Goal: Task Accomplishment & Management: Manage account settings

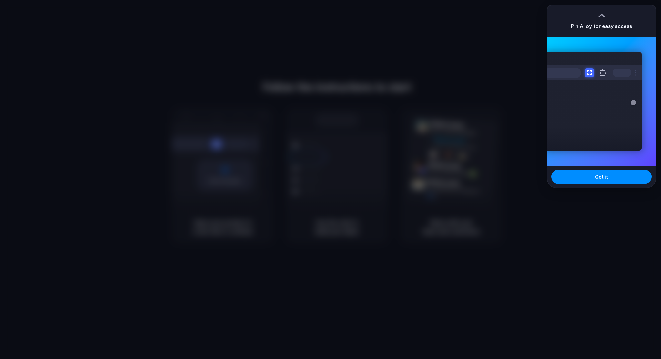
click at [602, 166] on div "Got it" at bounding box center [602, 177] width 108 height 22
click at [604, 172] on button "Got it" at bounding box center [601, 176] width 100 height 14
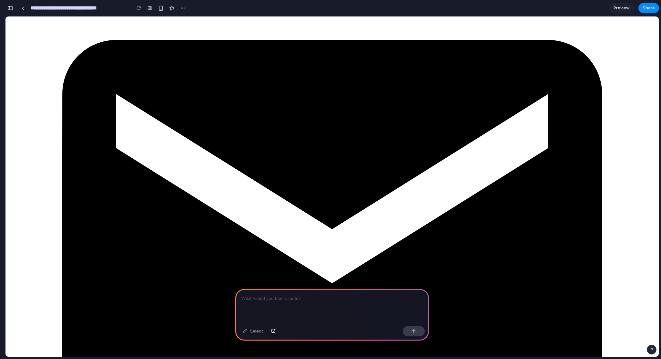
scroll to position [141, 0]
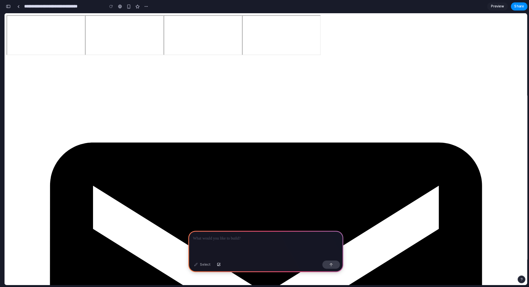
scroll to position [0, 0]
click at [23, 9] on div at bounding box center [23, 8] width 3 height 4
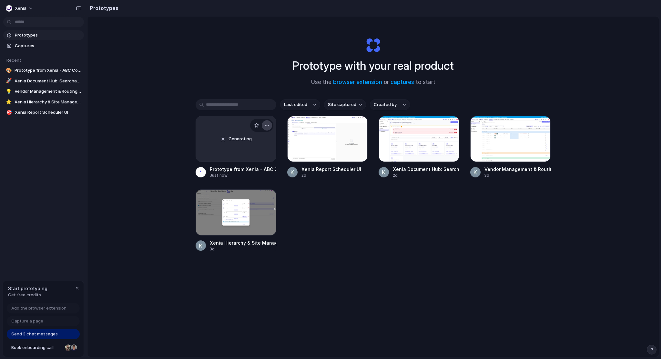
click at [269, 128] on button "button" at bounding box center [267, 125] width 10 height 10
click at [177, 138] on div "Open in new tab Rename Copy link Delete" at bounding box center [330, 179] width 661 height 359
click at [32, 31] on link "Prototypes" at bounding box center [43, 35] width 81 height 10
click at [355, 82] on link "browser extension" at bounding box center [357, 82] width 49 height 6
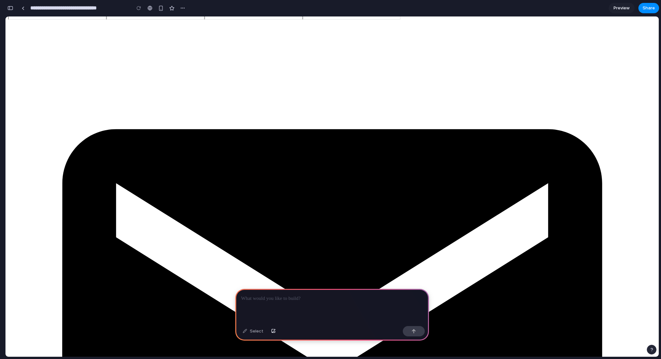
scroll to position [50, 0]
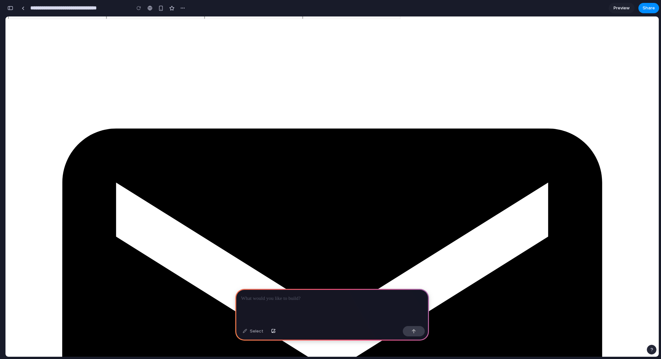
drag, startPoint x: 237, startPoint y: 112, endPoint x: 222, endPoint y: 112, distance: 14.5
drag, startPoint x: 254, startPoint y: 280, endPoint x: 255, endPoint y: 284, distance: 4.6
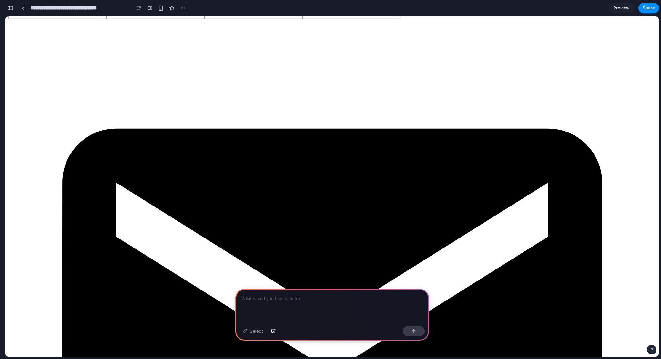
click at [273, 301] on div at bounding box center [332, 306] width 194 height 35
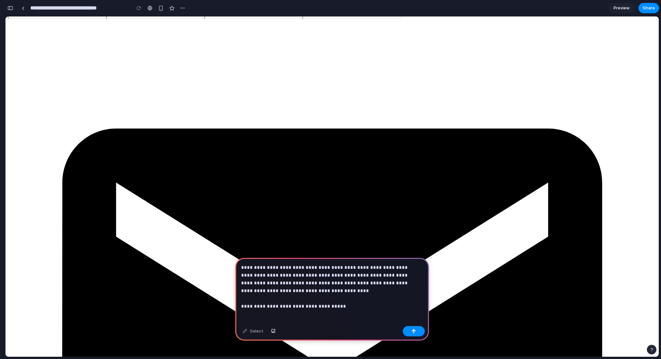
click at [253, 297] on p "**********" at bounding box center [331, 282] width 180 height 39
click at [359, 297] on p "**********" at bounding box center [331, 282] width 180 height 39
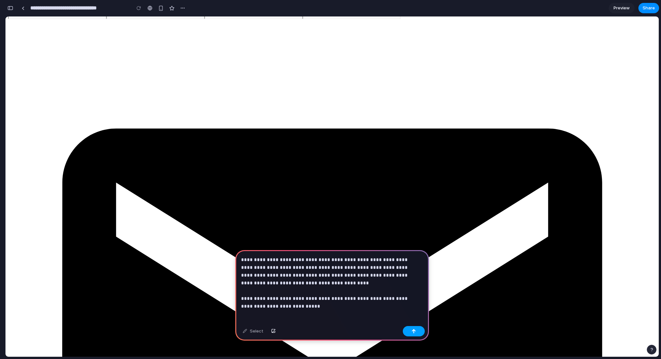
click at [417, 328] on button "button" at bounding box center [414, 331] width 22 height 10
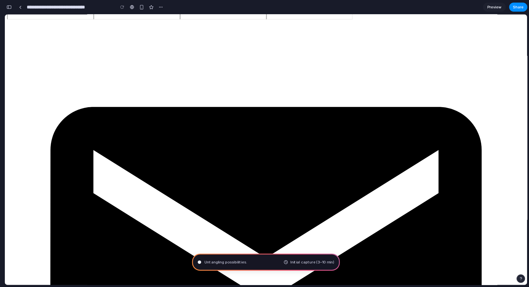
scroll to position [46, 0]
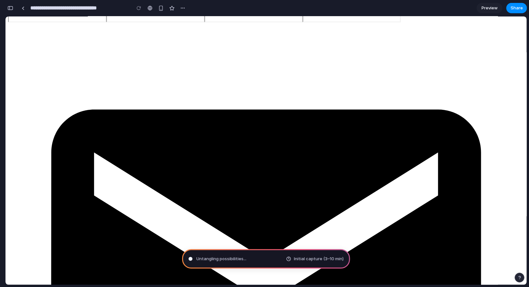
drag, startPoint x: 625, startPoint y: 18, endPoint x: 368, endPoint y: 83, distance: 264.7
type input "**********"
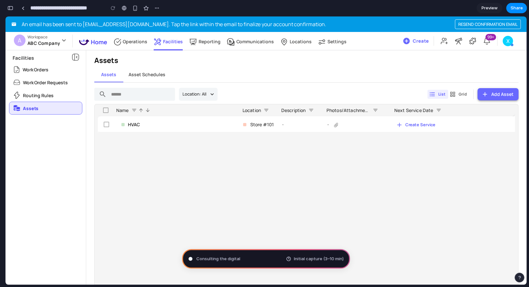
scroll to position [0, 0]
click at [498, 96] on button "Add Asset" at bounding box center [498, 94] width 41 height 13
click at [488, 96] on button "Add Asset" at bounding box center [498, 94] width 41 height 13
click at [356, 125] on div "-" at bounding box center [355, 124] width 57 height 15
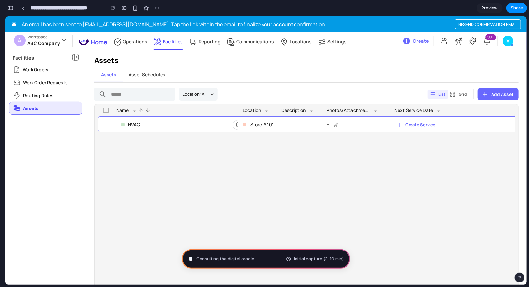
scroll to position [0, 0]
click at [267, 109] on span at bounding box center [265, 109] width 5 height 5
click at [60, 107] on div "Assets" at bounding box center [45, 108] width 73 height 12
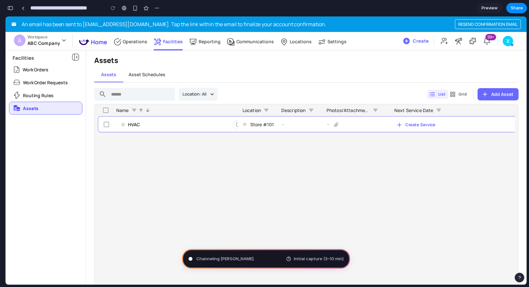
click at [271, 125] on span "Store #101" at bounding box center [262, 124] width 24 height 15
click at [235, 123] on button "Open" at bounding box center [247, 125] width 28 height 10
click at [484, 11] on span "Preview" at bounding box center [489, 8] width 16 height 6
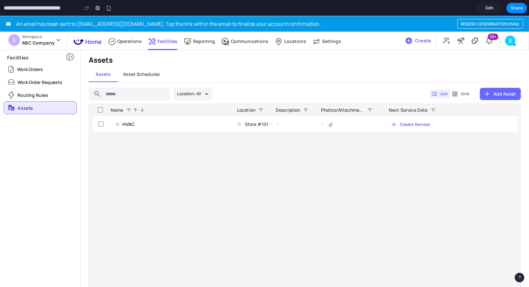
click at [491, 8] on span "Edit" at bounding box center [490, 8] width 8 height 6
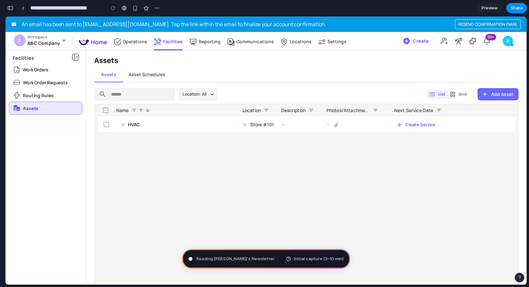
click at [490, 10] on span "Preview" at bounding box center [489, 8] width 16 height 6
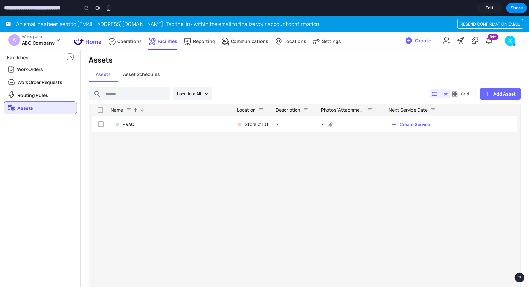
click at [490, 10] on span "Edit" at bounding box center [490, 8] width 8 height 6
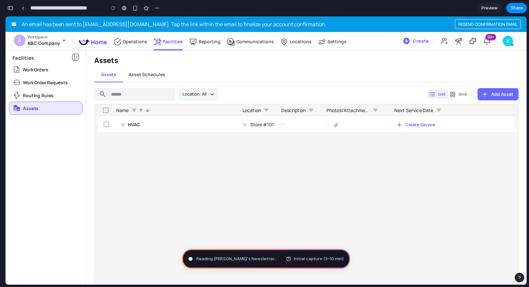
click at [11, 9] on div "button" at bounding box center [10, 8] width 6 height 5
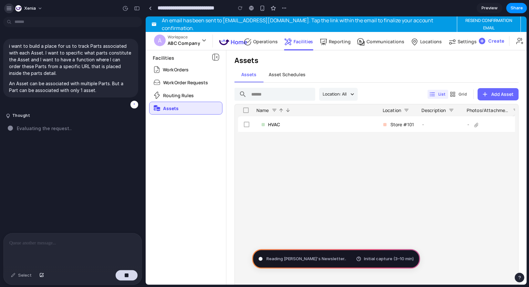
click at [6, 6] on div "button" at bounding box center [9, 8] width 6 height 6
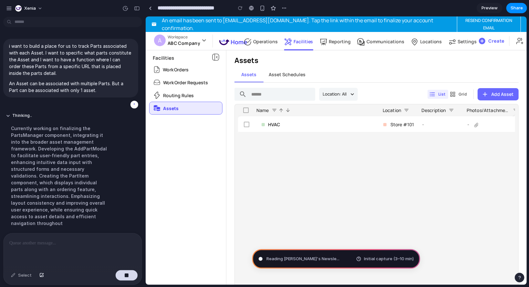
scroll to position [14, 0]
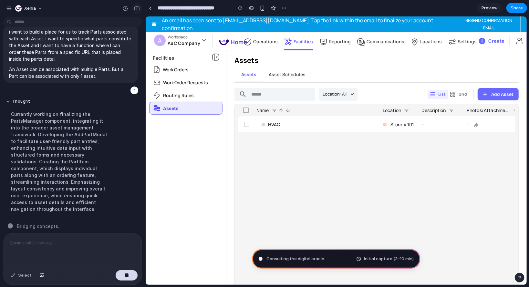
click at [135, 7] on div "button" at bounding box center [137, 8] width 6 height 5
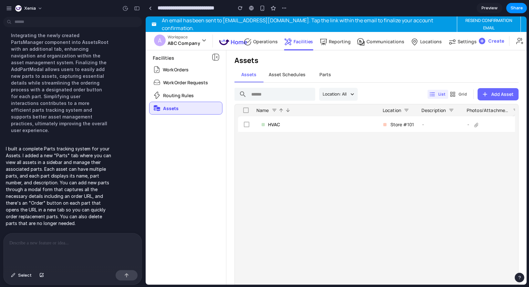
scroll to position [75, 0]
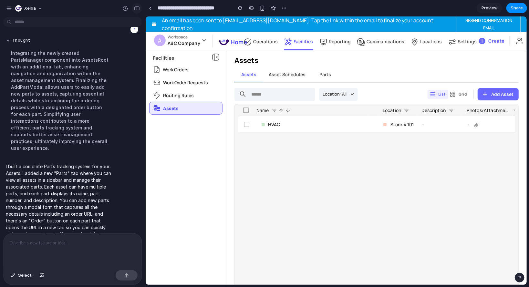
click at [135, 9] on div "button" at bounding box center [137, 8] width 6 height 5
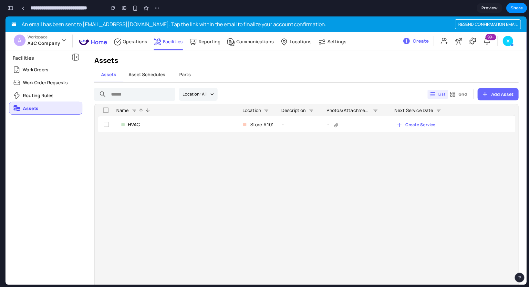
click at [185, 75] on span "Parts" at bounding box center [185, 74] width 12 height 6
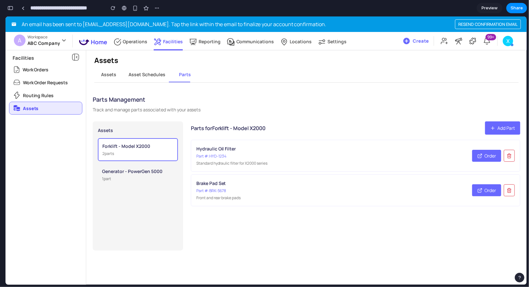
click at [249, 155] on div "Part #: HYD-1234" at bounding box center [331, 156] width 271 height 6
click at [509, 128] on span "Add Part" at bounding box center [506, 127] width 18 height 7
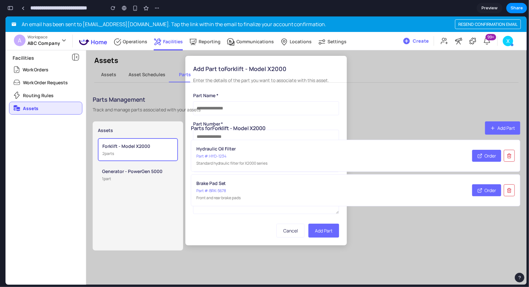
click at [296, 233] on div "Parts for Forklift - Model X2000 Add Part Hydraulic Oil Filter Part #: HYD-1234…" at bounding box center [355, 185] width 329 height 129
click at [408, 116] on div "Parts Management Track and manage parts associated with your assets Assets Fork…" at bounding box center [306, 171] width 440 height 169
click at [503, 129] on span "Add Part" at bounding box center [506, 127] width 18 height 7
click at [290, 236] on div "Parts for Forklift - Model X2000 Add Part Hydraulic Oil Filter Part #: HYD-1234…" at bounding box center [355, 185] width 329 height 129
click at [147, 157] on button "Forklift - Model X2000 2 part s" at bounding box center [138, 149] width 80 height 23
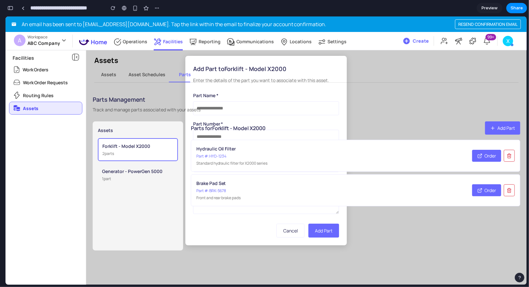
click at [147, 166] on button "Generator - PowerGen 5000 1 part" at bounding box center [138, 174] width 80 height 22
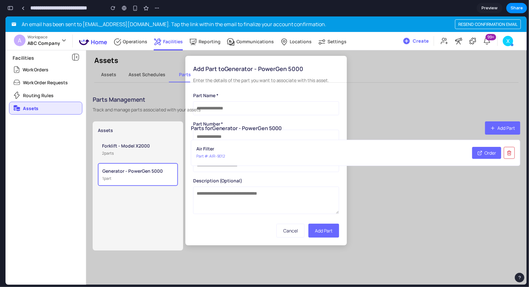
click at [143, 149] on button "Forklift - Model X2000 2 part s" at bounding box center [138, 149] width 80 height 22
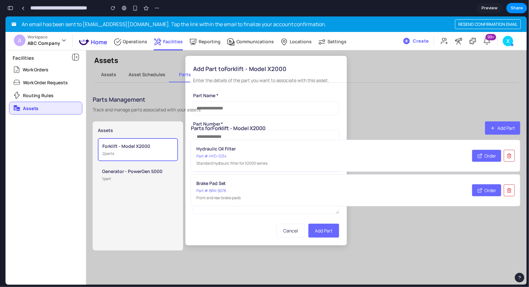
click at [159, 97] on h2 "Parts Management" at bounding box center [147, 99] width 108 height 10
click at [14, 10] on button "button" at bounding box center [10, 8] width 10 height 10
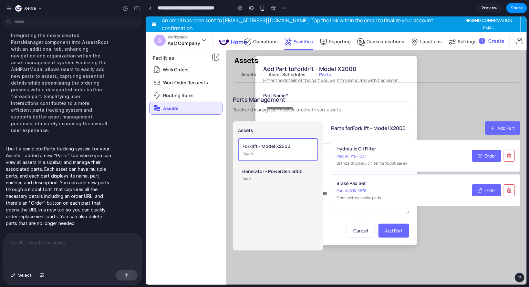
scroll to position [75, 0]
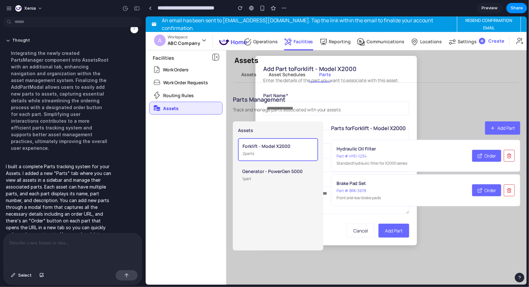
click at [131, 6] on div at bounding box center [131, 8] width 22 height 10
click at [135, 8] on div "button" at bounding box center [137, 8] width 6 height 5
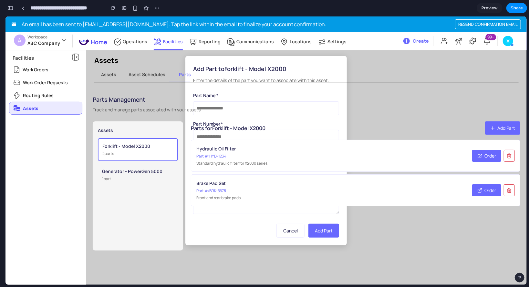
scroll to position [435, 0]
click at [135, 8] on div "button" at bounding box center [134, 7] width 5 height 5
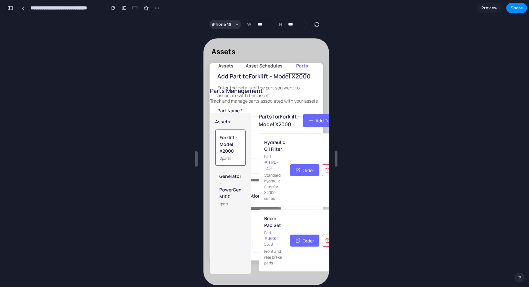
click at [129, 10] on div at bounding box center [135, 8] width 54 height 10
click at [124, 6] on div at bounding box center [124, 7] width 5 height 5
click at [132, 7] on button "button" at bounding box center [135, 8] width 10 height 10
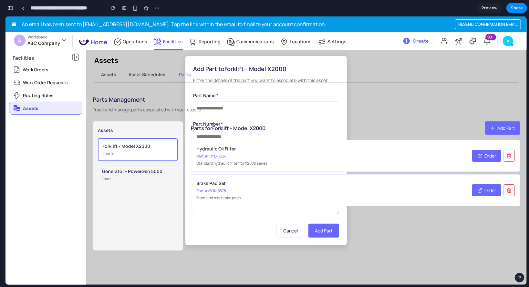
click at [435, 118] on div "Parts Management Track and manage parts associated with your assets Assets Fork…" at bounding box center [306, 171] width 440 height 169
click at [290, 228] on div "Parts for Forklift - Model X2000 Add Part Hydraulic Oil Filter Part #: HYD-1234…" at bounding box center [355, 185] width 329 height 129
click at [320, 232] on div "Parts for Forklift - Model X2000 Add Part Hydraulic Oil Filter Part #: HYD-1234…" at bounding box center [355, 185] width 329 height 129
click at [134, 180] on div "1 part" at bounding box center [138, 179] width 72 height 6
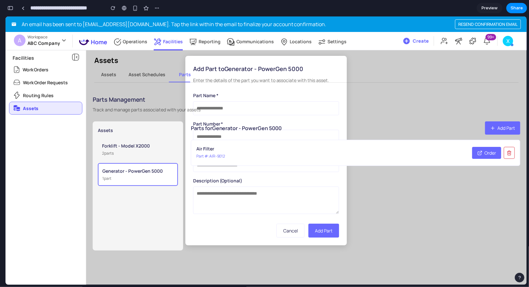
click at [133, 177] on div "1 part" at bounding box center [137, 178] width 71 height 6
click at [487, 155] on span "Order" at bounding box center [490, 152] width 12 height 7
click at [496, 132] on button "Add Part" at bounding box center [502, 127] width 35 height 13
click at [257, 92] on div "Parts Management Track and manage parts associated with your assets Assets Fork…" at bounding box center [306, 171] width 440 height 169
click at [177, 70] on button "Parts" at bounding box center [184, 74] width 29 height 15
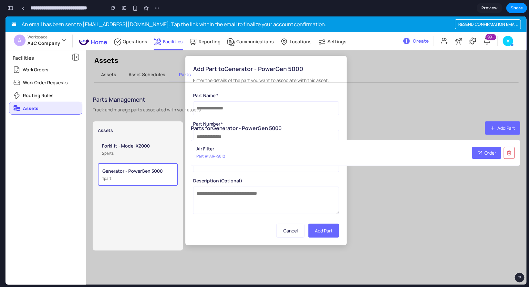
click at [148, 72] on span "Asset Schedules" at bounding box center [146, 74] width 37 height 6
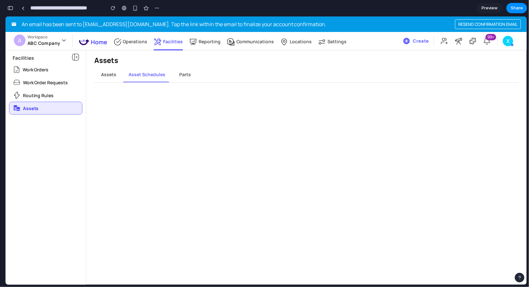
click at [104, 72] on span "Assets" at bounding box center [108, 74] width 15 height 6
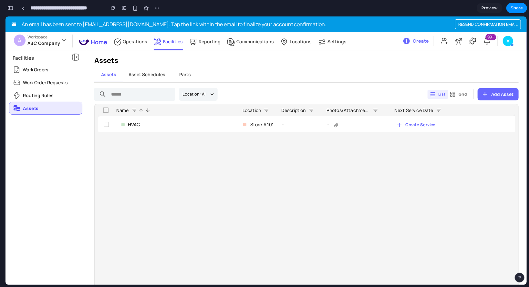
click at [182, 74] on span "Parts" at bounding box center [185, 74] width 12 height 6
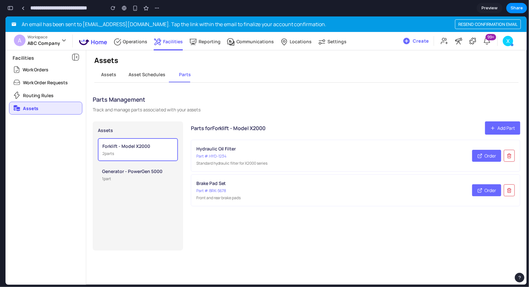
click at [509, 131] on span "Add Part" at bounding box center [506, 127] width 18 height 7
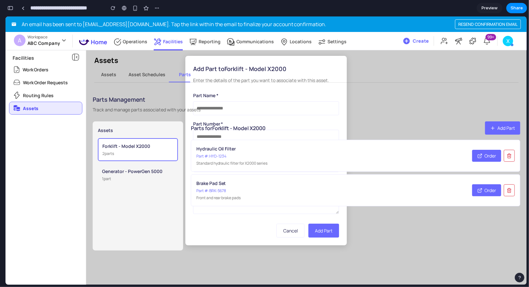
click at [174, 73] on button "Parts" at bounding box center [184, 74] width 29 height 15
click at [132, 74] on span "Asset Schedules" at bounding box center [146, 74] width 37 height 6
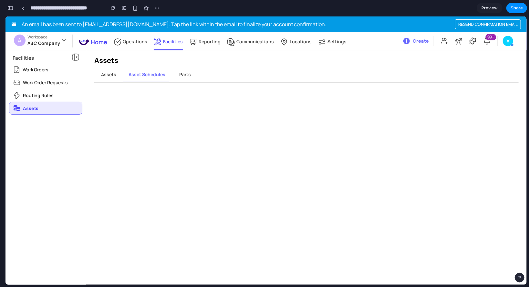
click at [108, 71] on span "Assets" at bounding box center [108, 74] width 15 height 6
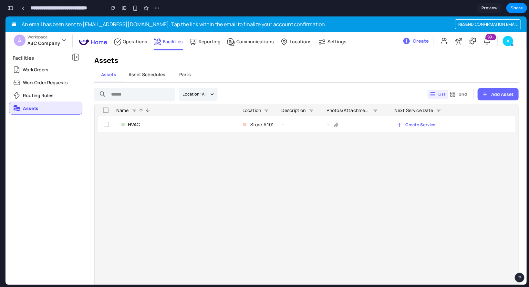
click at [192, 74] on button "Parts" at bounding box center [184, 74] width 29 height 15
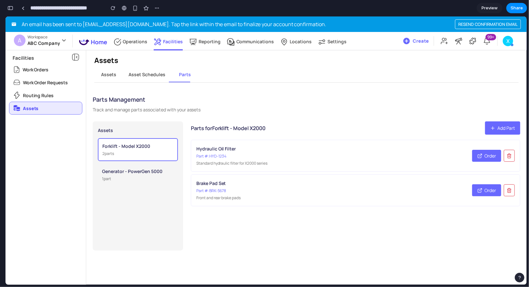
click at [248, 186] on div "Brake Pad Set Part #: BRK-5678 Front and rear brake pads" at bounding box center [331, 190] width 271 height 21
click at [126, 172] on div "Generator - PowerGen 5000" at bounding box center [138, 171] width 72 height 7
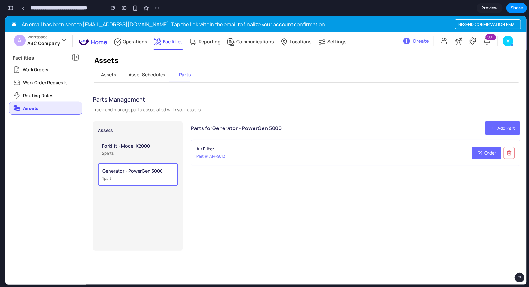
click at [121, 151] on div "2 part s" at bounding box center [138, 153] width 72 height 6
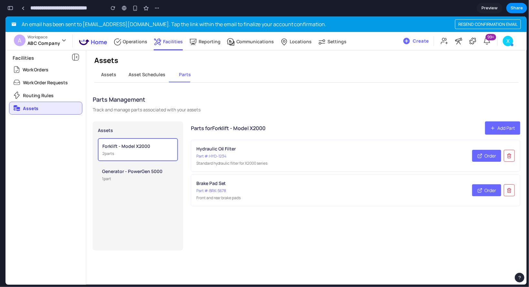
click at [124, 171] on div "Generator - PowerGen 5000" at bounding box center [138, 171] width 72 height 7
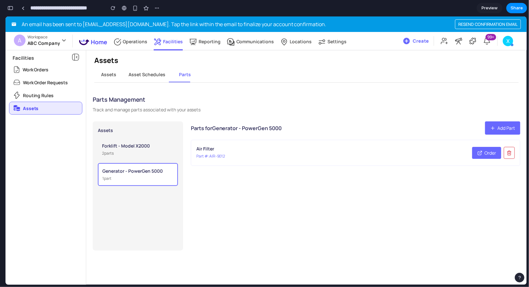
click at [123, 149] on button "Forklift - Model X2000 2 part s" at bounding box center [138, 149] width 80 height 22
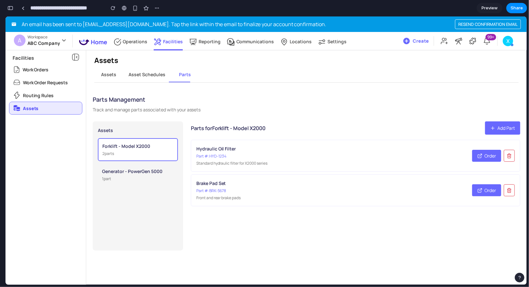
click at [136, 174] on div "Generator - PowerGen 5000" at bounding box center [138, 171] width 72 height 7
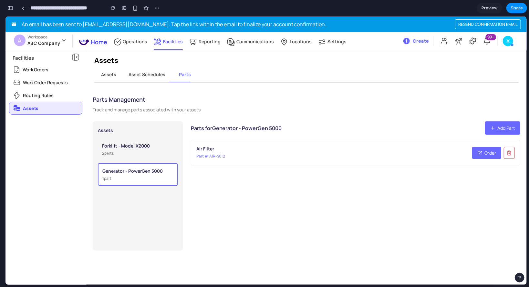
click at [129, 151] on div "2 part s" at bounding box center [138, 153] width 72 height 6
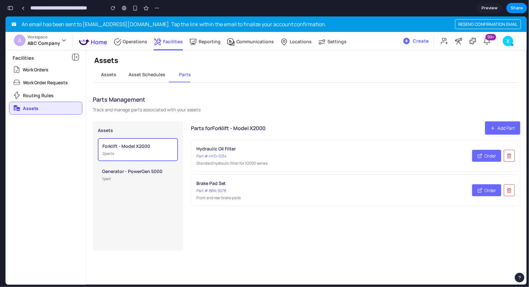
click at [11, 11] on button "button" at bounding box center [10, 8] width 10 height 10
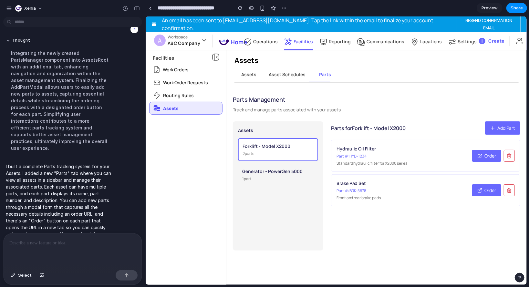
click at [53, 242] on p at bounding box center [72, 243] width 127 height 8
click at [505, 128] on span "Add Part" at bounding box center [506, 127] width 18 height 7
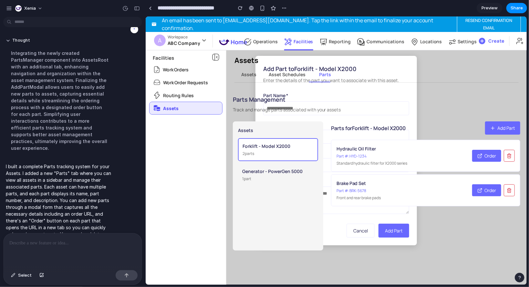
click at [70, 245] on div at bounding box center [73, 250] width 138 height 34
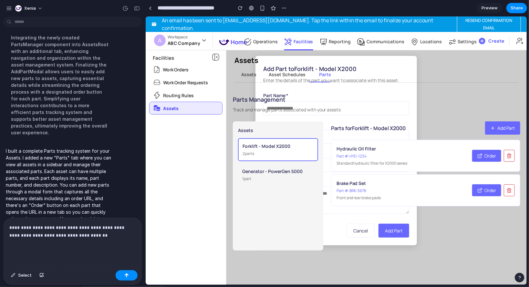
scroll to position [98, 0]
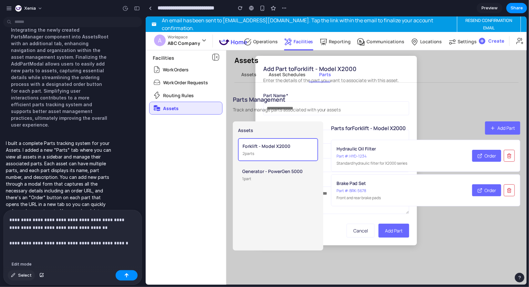
click at [25, 273] on span "Select" at bounding box center [25, 275] width 14 height 6
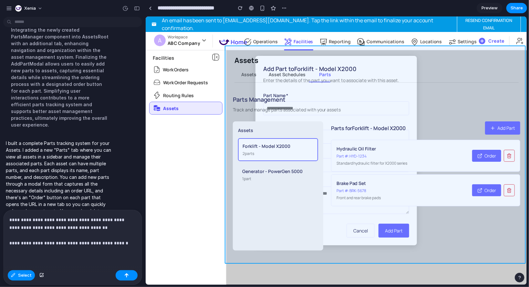
click at [391, 54] on div at bounding box center [336, 150] width 381 height 268
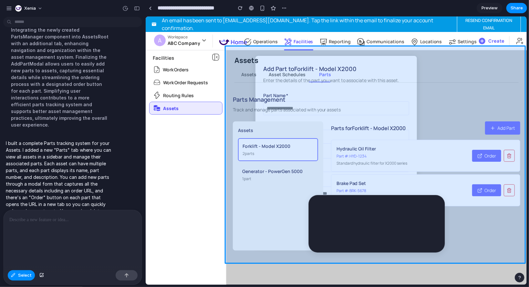
scroll to position [75, 0]
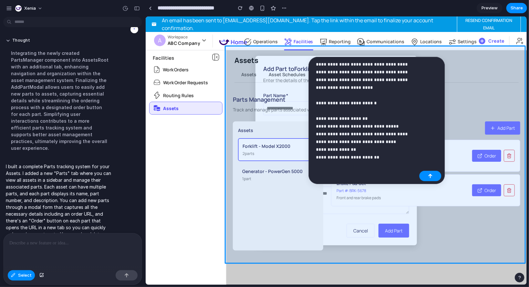
click at [391, 118] on p "**********" at bounding box center [366, 106] width 101 height 93
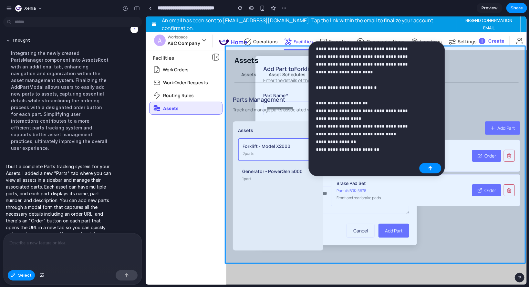
click at [386, 138] on p "**********" at bounding box center [366, 95] width 101 height 101
click at [389, 141] on p "**********" at bounding box center [366, 95] width 101 height 101
click at [430, 167] on div "button" at bounding box center [430, 168] width 5 height 5
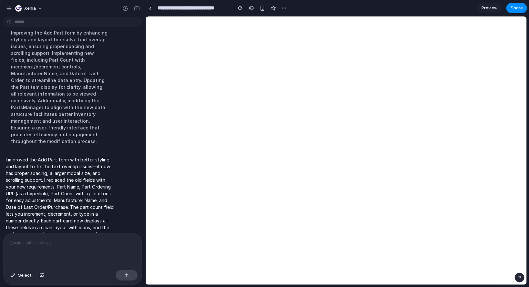
scroll to position [284, 0]
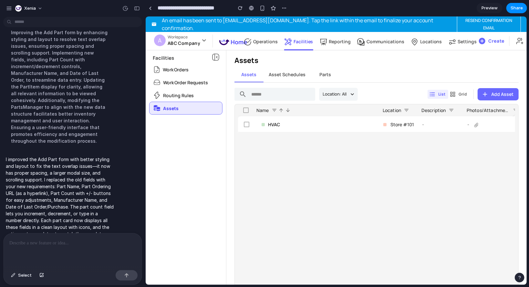
click at [322, 73] on span "Parts" at bounding box center [325, 74] width 12 height 6
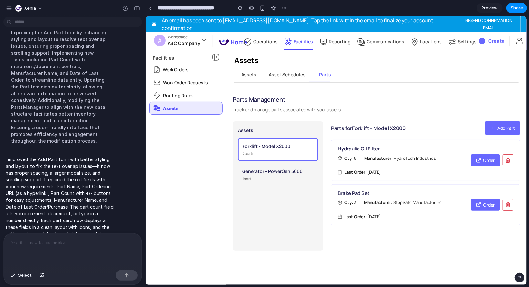
click at [507, 118] on div "Parts Management Track and manage parts associated with your assets Assets Fork…" at bounding box center [376, 171] width 300 height 169
click at [510, 124] on span "Add Part" at bounding box center [506, 127] width 18 height 7
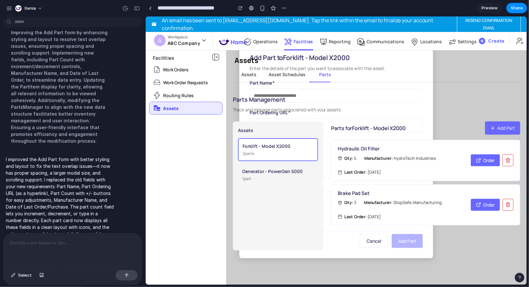
click at [505, 125] on span "Add Part" at bounding box center [506, 127] width 18 height 7
click at [328, 76] on span "Parts" at bounding box center [325, 74] width 12 height 6
click at [365, 78] on div "Assets Asset Schedules Parts" at bounding box center [376, 74] width 284 height 15
click at [283, 169] on div "Generator - PowerGen 5000" at bounding box center [278, 171] width 72 height 7
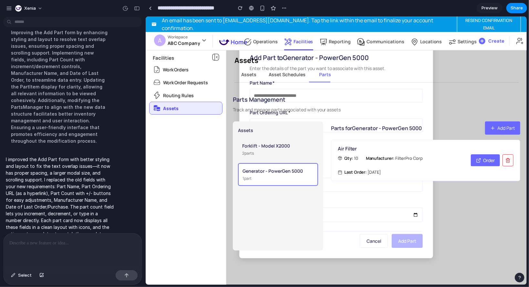
click at [281, 153] on div "2 part s" at bounding box center [278, 153] width 72 height 6
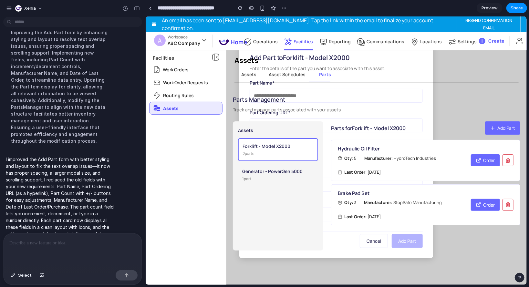
click at [280, 174] on button "Generator - PowerGen 5000 1 part" at bounding box center [278, 174] width 80 height 22
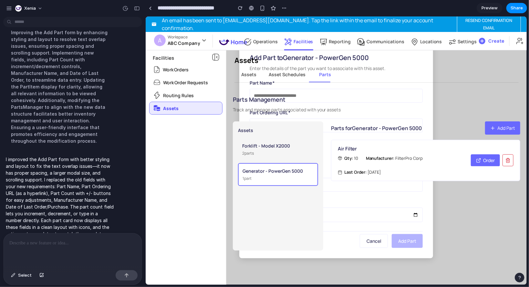
click at [273, 144] on div "Forklift - Model X2000" at bounding box center [278, 145] width 72 height 7
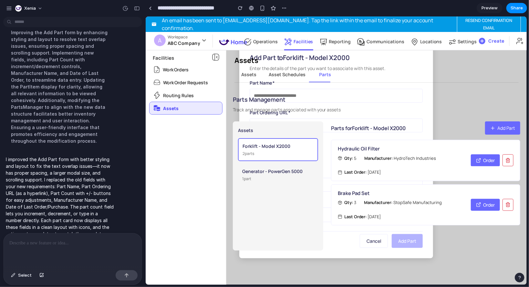
click at [277, 78] on button "Asset Schedules" at bounding box center [286, 74] width 47 height 15
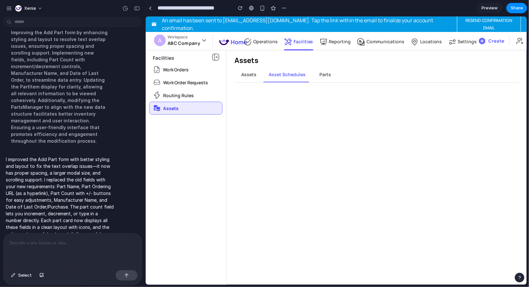
click at [250, 77] on span "Assets" at bounding box center [248, 74] width 15 height 6
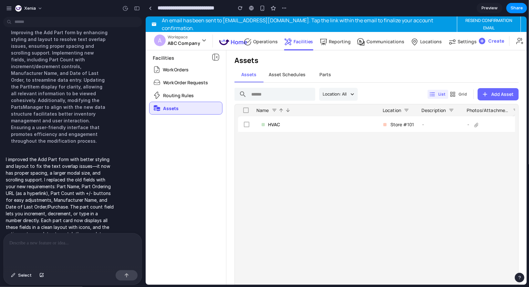
click at [321, 74] on span "Parts" at bounding box center [325, 74] width 12 height 6
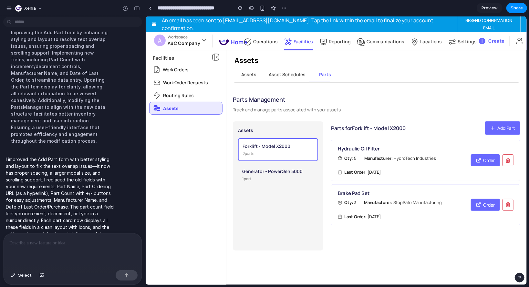
click at [241, 73] on span "Assets" at bounding box center [248, 74] width 15 height 6
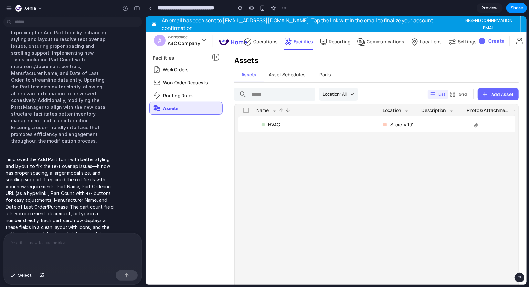
click at [331, 81] on button "Parts" at bounding box center [324, 74] width 29 height 15
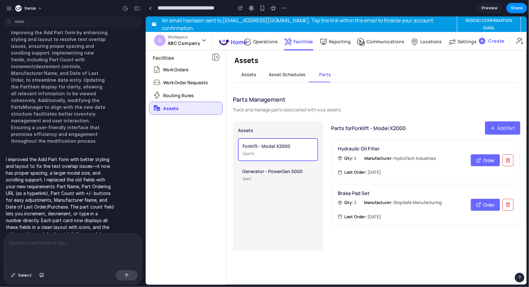
click at [510, 126] on span "Add Part" at bounding box center [506, 127] width 18 height 7
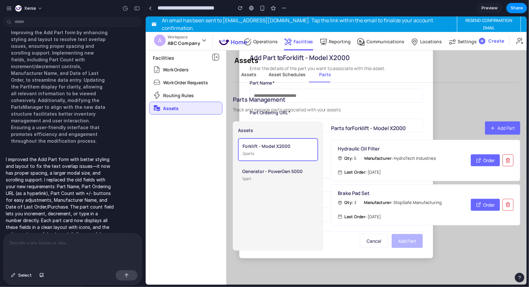
click at [373, 240] on div "Parts for Forklift - Model X2000 Add Part Hydraulic Oil Filter Qty: 5 Manufactu…" at bounding box center [425, 185] width 189 height 129
click at [52, 243] on p at bounding box center [71, 243] width 124 height 8
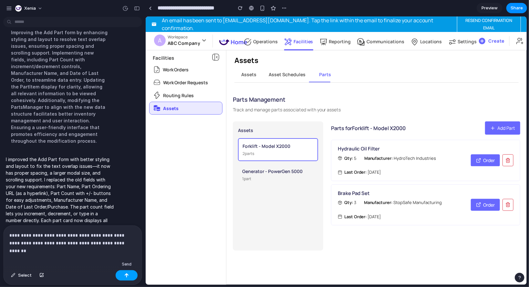
click at [126, 275] on div "button" at bounding box center [126, 275] width 5 height 5
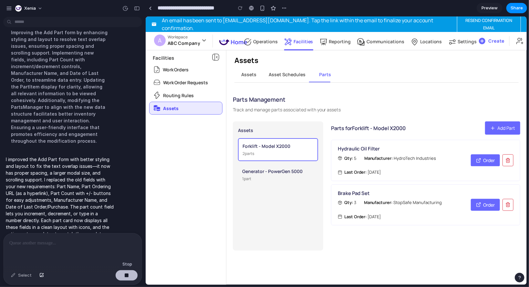
scroll to position [336, 0]
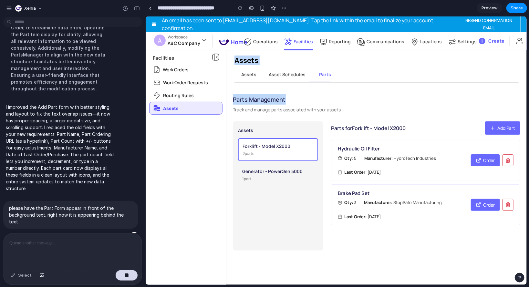
drag, startPoint x: 186, startPoint y: 211, endPoint x: 391, endPoint y: 76, distance: 245.9
click at [391, 76] on div "An email has been sent to cstore@xenia.team. Tap the link within the email to f…" at bounding box center [335, 139] width 381 height 246
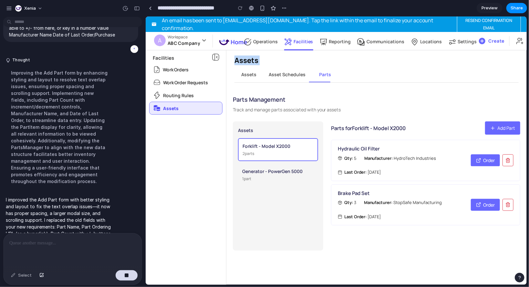
click at [506, 159] on icon "button" at bounding box center [508, 159] width 4 height 0
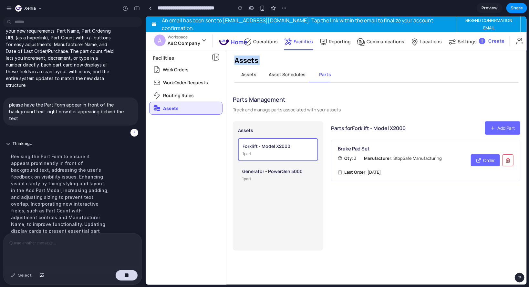
scroll to position [336, 0]
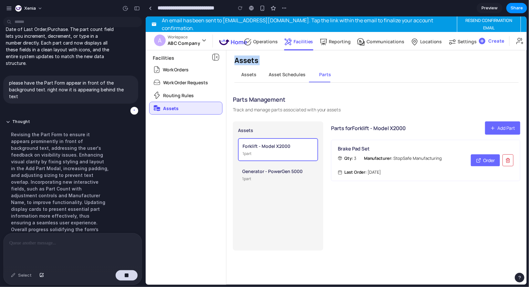
click at [257, 180] on div "1 part" at bounding box center [278, 179] width 72 height 6
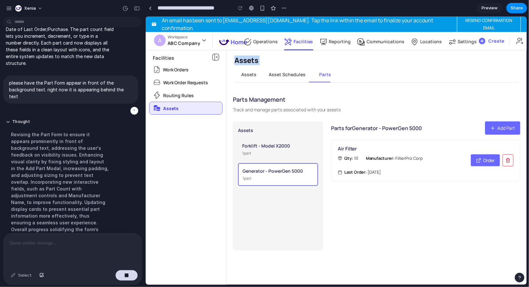
click at [270, 149] on button "Forklift - Model X2000 1 part" at bounding box center [278, 149] width 80 height 22
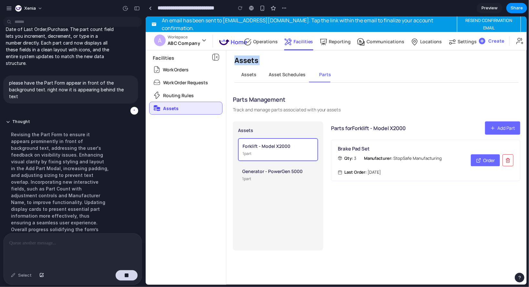
click at [273, 168] on div "Generator - PowerGen 5000" at bounding box center [278, 171] width 72 height 7
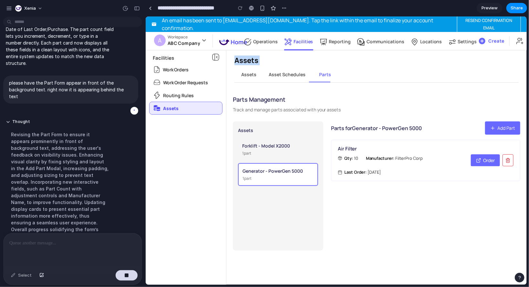
click at [498, 133] on button "Add Part" at bounding box center [502, 127] width 35 height 13
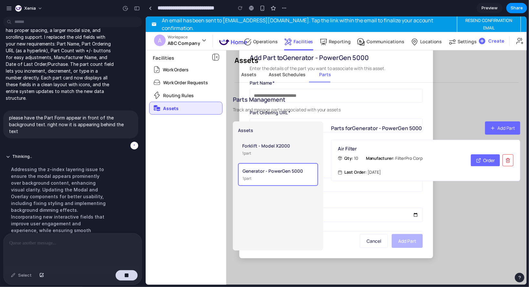
click at [374, 239] on div "Parts for Generator - PowerGen 5000 Add Part Air Filter Qty: 10 Manufacturer: F…" at bounding box center [425, 185] width 189 height 129
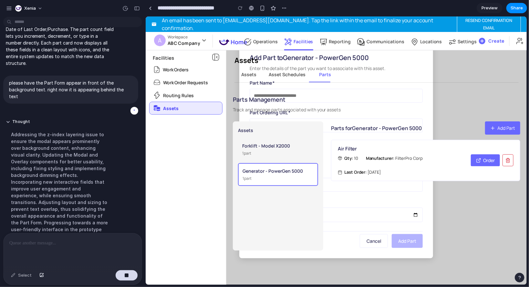
click at [493, 201] on div "Parts for Generator - PowerGen 5000 Add Part Air Filter Qty: 10 Manufacturer: F…" at bounding box center [425, 185] width 189 height 129
click at [241, 72] on button "Assets" at bounding box center [248, 74] width 29 height 15
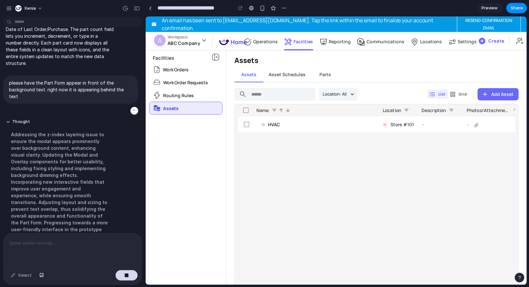
click at [313, 77] on button "Parts" at bounding box center [324, 74] width 29 height 15
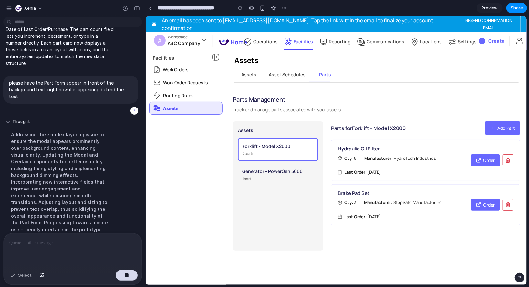
click at [273, 165] on button "Generator - PowerGen 5000 1 part" at bounding box center [278, 174] width 80 height 22
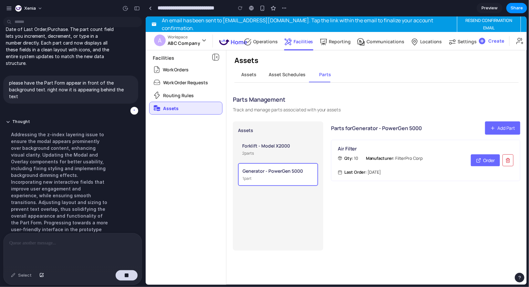
click at [402, 167] on div "Qty: 10 Manufacturer: FilterPro Corp Last Order: Mar 4, 2024" at bounding box center [401, 165] width 128 height 20
click at [273, 154] on div "2 part s" at bounding box center [278, 153] width 72 height 6
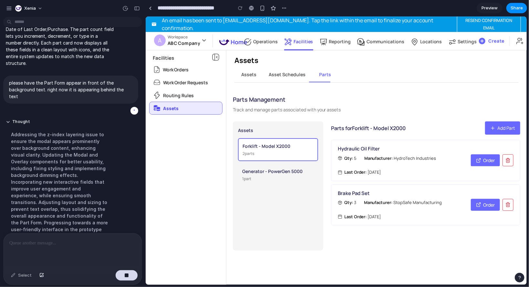
click at [279, 174] on button "Generator - PowerGen 5000 1 part" at bounding box center [278, 174] width 80 height 22
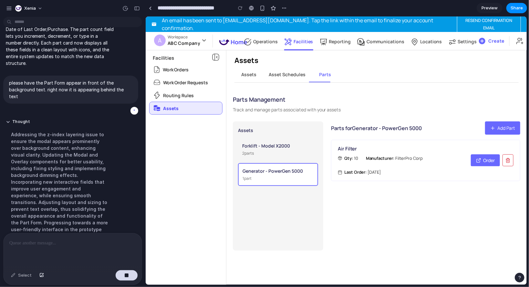
click at [269, 154] on div "2 part s" at bounding box center [278, 153] width 72 height 6
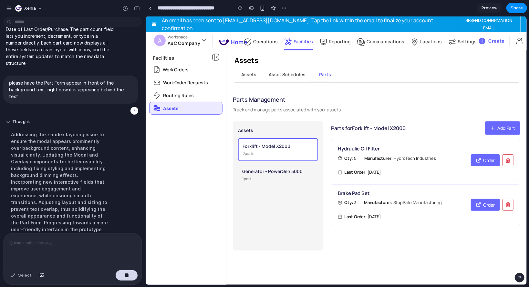
click at [269, 180] on div "1 part" at bounding box center [278, 179] width 72 height 6
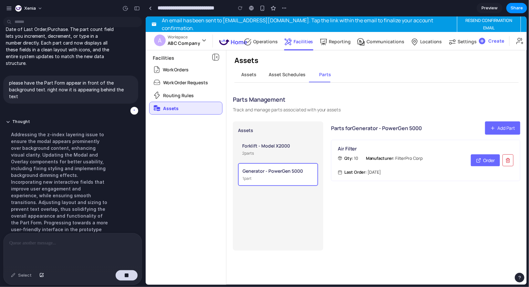
click at [267, 150] on div "2 part s" at bounding box center [278, 153] width 72 height 6
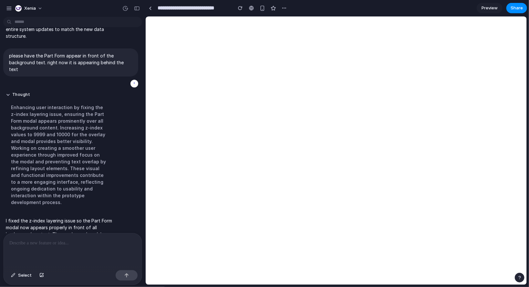
scroll to position [0, 0]
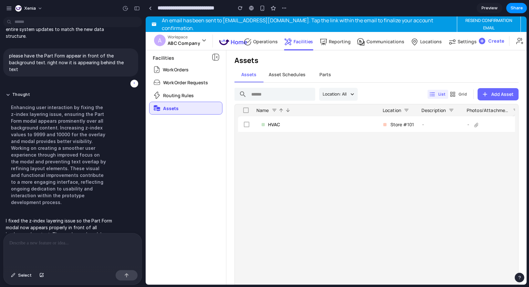
click at [321, 73] on span "Parts" at bounding box center [325, 74] width 12 height 6
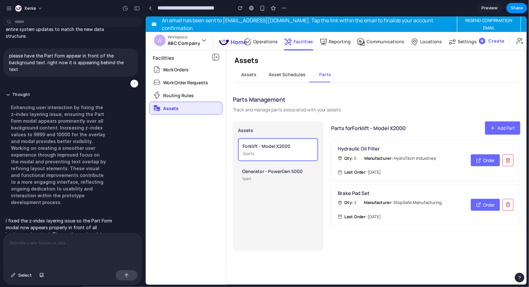
click at [493, 129] on icon "button" at bounding box center [492, 127] width 5 height 5
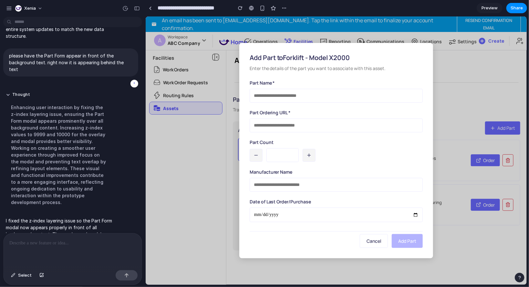
click at [310, 156] on icon "button" at bounding box center [308, 154] width 5 height 5
click at [285, 156] on input "*" at bounding box center [282, 155] width 32 height 14
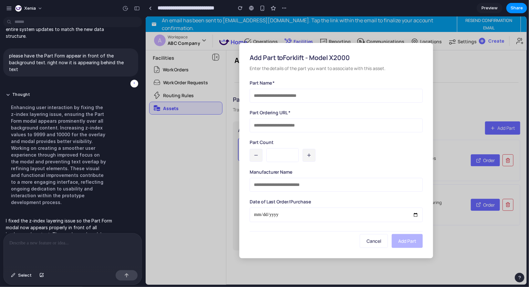
drag, startPoint x: 285, startPoint y: 156, endPoint x: 268, endPoint y: 154, distance: 16.9
click at [268, 154] on input "*" at bounding box center [282, 155] width 32 height 14
click at [337, 160] on div "*" at bounding box center [335, 155] width 173 height 14
click at [255, 156] on icon "button" at bounding box center [255, 154] width 5 height 5
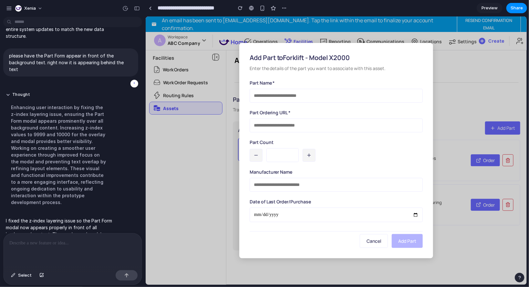
click at [255, 156] on icon "button" at bounding box center [255, 154] width 5 height 5
type input "*"
click at [370, 241] on span "Cancel" at bounding box center [373, 241] width 15 height 6
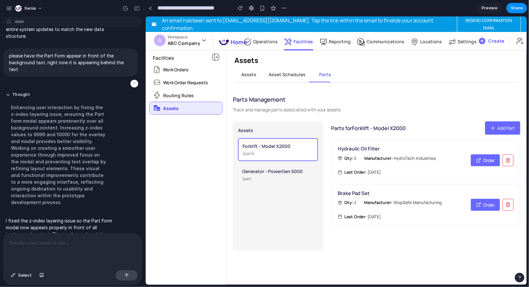
click at [246, 73] on span "Assets" at bounding box center [248, 74] width 15 height 6
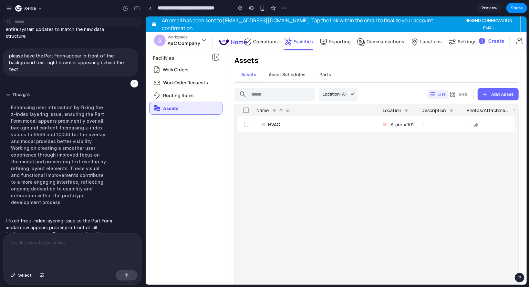
click at [321, 74] on span "Parts" at bounding box center [325, 74] width 12 height 6
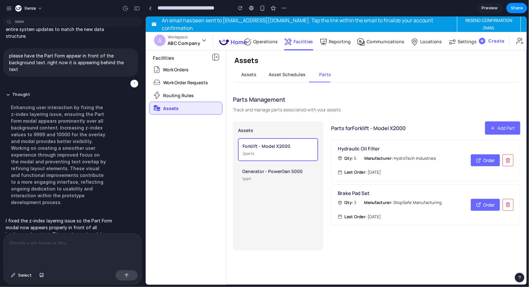
click at [253, 74] on span "Assets" at bounding box center [248, 74] width 15 height 6
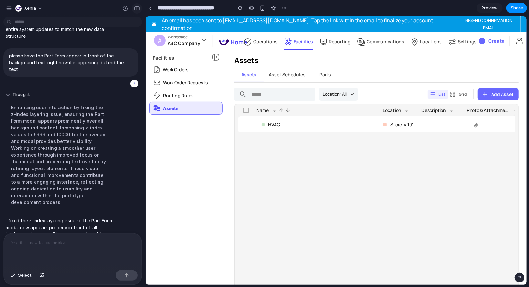
click at [137, 6] on div "button" at bounding box center [137, 8] width 6 height 5
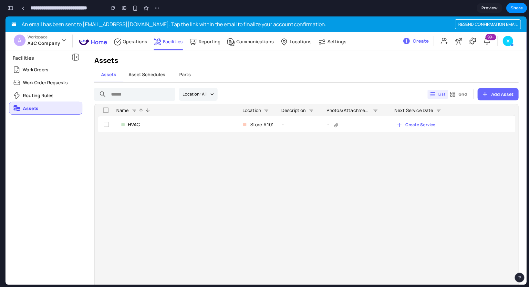
scroll to position [621, 0]
click at [179, 76] on span "Parts" at bounding box center [185, 74] width 12 height 6
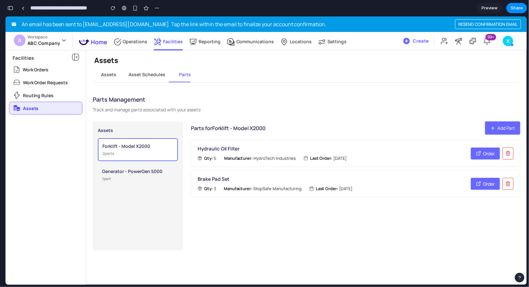
click at [503, 126] on span "Add Part" at bounding box center [506, 127] width 18 height 7
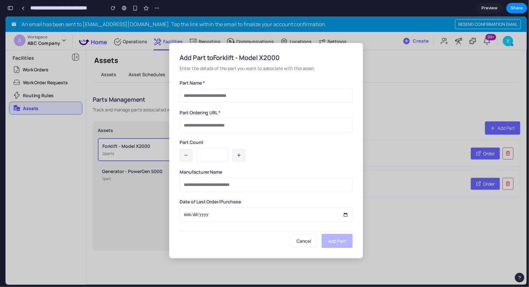
click at [241, 153] on icon "button" at bounding box center [238, 154] width 5 height 5
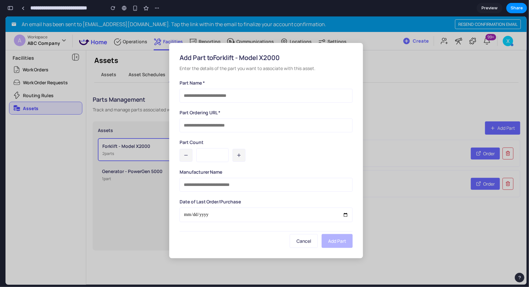
click at [241, 153] on icon "button" at bounding box center [238, 154] width 5 height 5
click at [186, 153] on icon "button" at bounding box center [185, 154] width 5 height 5
type input "*"
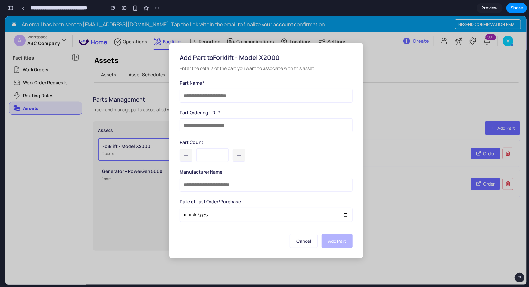
click at [199, 127] on input "url" at bounding box center [266, 125] width 173 height 14
type input "**********"
click at [213, 92] on input "text" at bounding box center [266, 95] width 173 height 14
type input "**********"
click at [343, 240] on span "Add Part" at bounding box center [337, 241] width 18 height 6
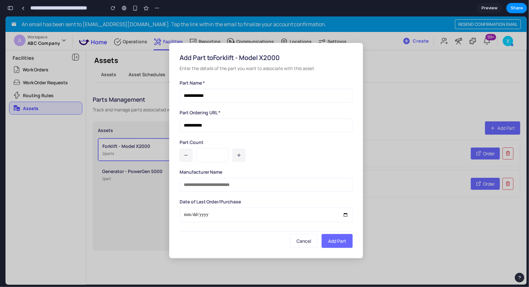
drag, startPoint x: 212, startPoint y: 127, endPoint x: 126, endPoint y: 121, distance: 86.4
click at [126, 121] on div "**********" at bounding box center [265, 150] width 521 height 268
type input "**********"
click at [239, 156] on icon "button" at bounding box center [239, 154] width 0 height 3
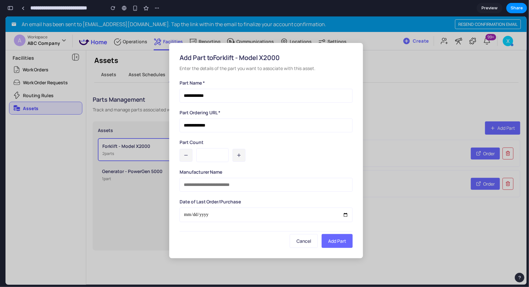
click at [239, 156] on icon "button" at bounding box center [239, 154] width 0 height 3
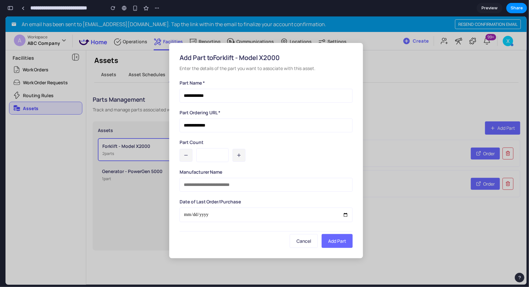
type input "**"
click at [223, 184] on input "text" at bounding box center [266, 185] width 173 height 14
type input "*****"
click at [182, 216] on input "date" at bounding box center [266, 214] width 173 height 15
click at [185, 216] on input "date" at bounding box center [266, 214] width 173 height 15
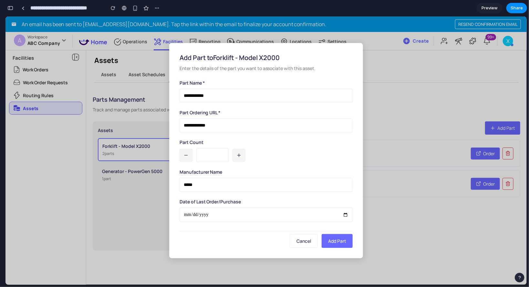
type input "**********"
click at [351, 212] on input "**********" at bounding box center [266, 214] width 173 height 15
click at [347, 213] on input "**********" at bounding box center [266, 214] width 173 height 15
click at [346, 214] on input "**********" at bounding box center [266, 214] width 173 height 15
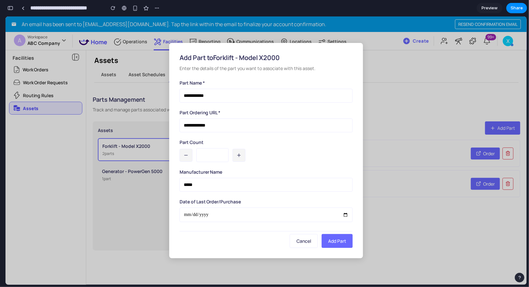
click at [346, 216] on input "**********" at bounding box center [266, 214] width 173 height 15
click at [292, 227] on form "**********" at bounding box center [266, 163] width 173 height 169
click at [337, 238] on span "Add Part" at bounding box center [337, 241] width 18 height 6
click at [335, 239] on span "Add Part" at bounding box center [337, 241] width 18 height 6
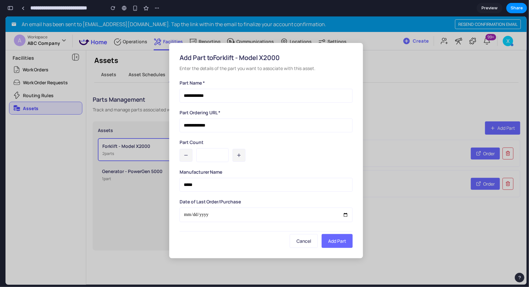
click at [231, 123] on input "**********" at bounding box center [266, 125] width 173 height 14
click at [184, 125] on input "**********" at bounding box center [266, 125] width 173 height 14
type input "**********"
click at [335, 241] on span "Add Part" at bounding box center [337, 241] width 18 height 6
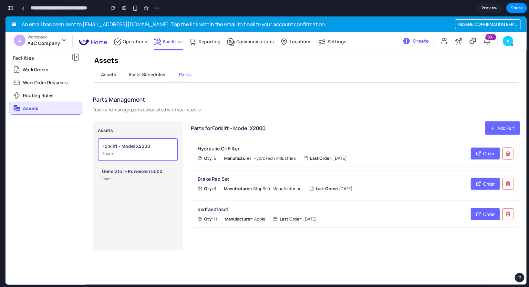
click at [247, 212] on div "asdfasdfasdf" at bounding box center [332, 209] width 268 height 7
click at [220, 209] on div "asdfasdfasdf" at bounding box center [332, 209] width 268 height 7
click at [480, 211] on icon "button" at bounding box center [478, 213] width 5 height 5
click at [154, 178] on div "1 part" at bounding box center [138, 179] width 72 height 6
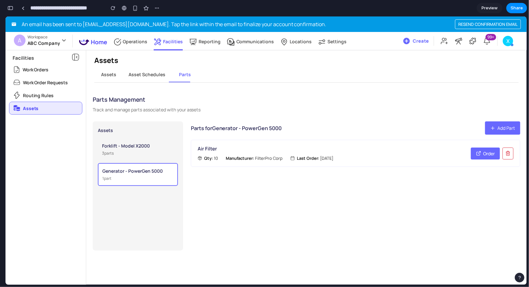
click at [409, 152] on div "Air Filter" at bounding box center [332, 148] width 268 height 7
click at [509, 129] on span "Add Part" at bounding box center [506, 127] width 18 height 7
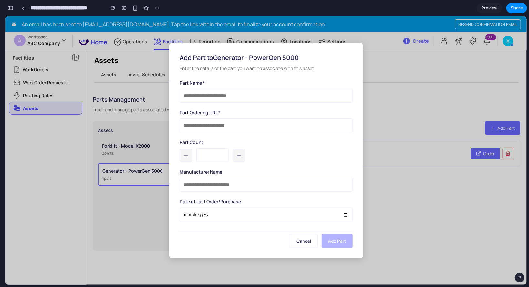
click at [304, 240] on span "Cancel" at bounding box center [303, 241] width 15 height 6
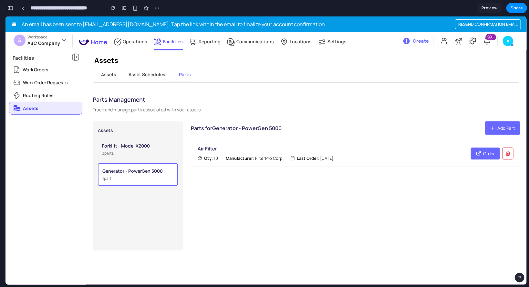
click at [114, 74] on span "Assets" at bounding box center [108, 74] width 15 height 6
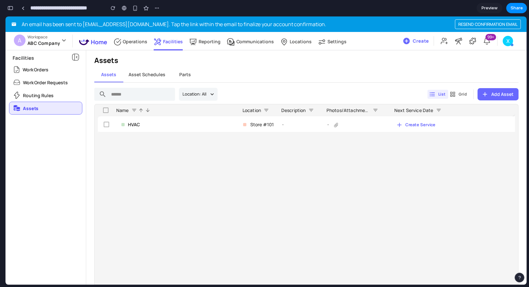
click at [185, 71] on span "Parts" at bounding box center [185, 74] width 12 height 6
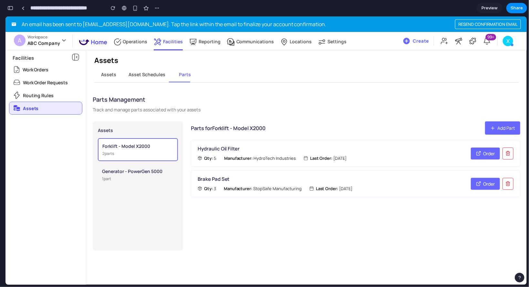
click at [240, 156] on strong "Manufacturer:" at bounding box center [238, 158] width 29 height 6
click at [144, 169] on div "Generator - PowerGen 5000" at bounding box center [138, 171] width 72 height 7
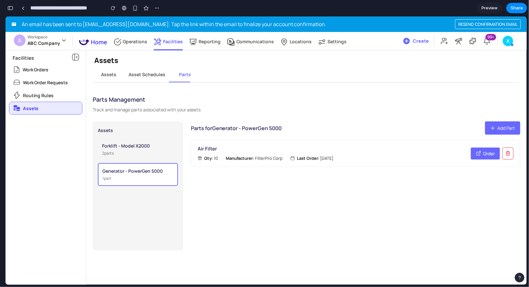
click at [140, 144] on div "Forklift - Model X2000" at bounding box center [138, 145] width 72 height 7
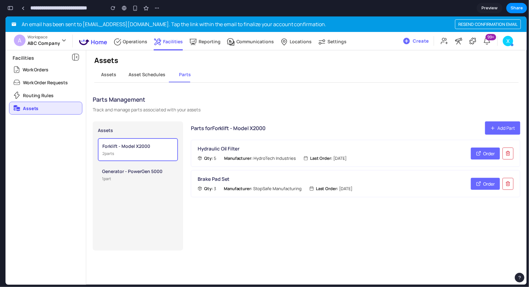
click at [138, 164] on button "Generator - PowerGen 5000 1 part" at bounding box center [138, 174] width 80 height 22
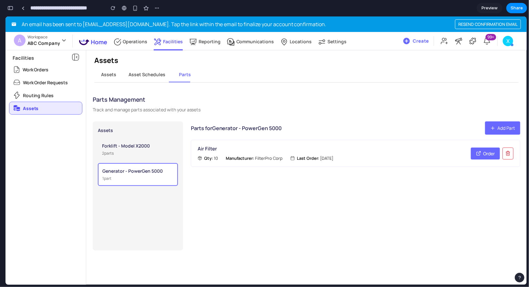
click at [136, 148] on div "Forklift - Model X2000" at bounding box center [138, 145] width 72 height 7
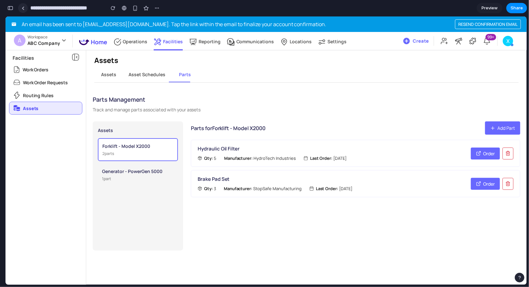
click at [22, 9] on div at bounding box center [23, 8] width 3 height 4
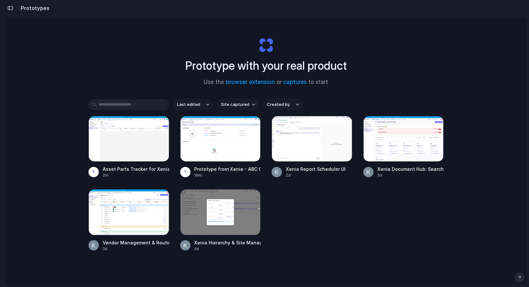
click at [7, 8] on div "button" at bounding box center [10, 8] width 6 height 5
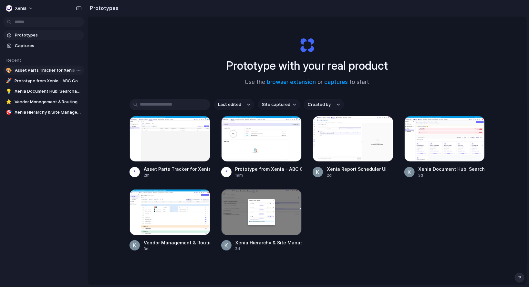
click at [32, 71] on span "Asset Parts Tracker for Xenia" at bounding box center [48, 70] width 67 height 6
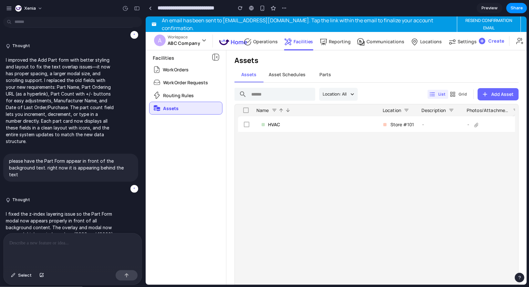
click at [14, 4] on div "Xenia" at bounding box center [26, 8] width 40 height 10
click at [10, 7] on div "button" at bounding box center [9, 8] width 6 height 6
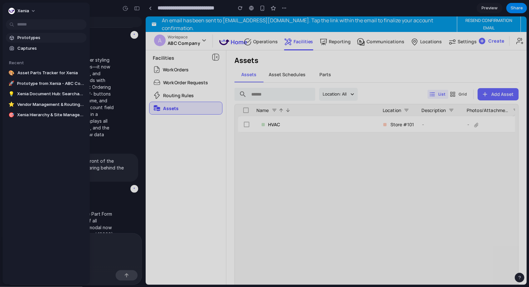
click at [30, 36] on span "Prototypes" at bounding box center [50, 38] width 67 height 6
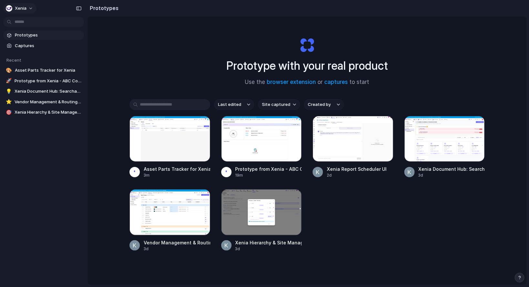
click at [23, 11] on span "Xenia" at bounding box center [21, 8] width 12 height 6
click at [26, 21] on span "Settings" at bounding box center [24, 23] width 18 height 6
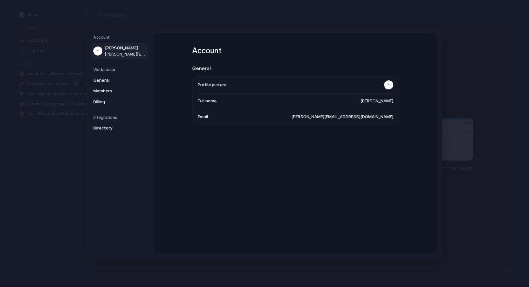
click at [113, 96] on div "General Members Billing" at bounding box center [120, 91] width 54 height 32
click at [106, 92] on span "Members" at bounding box center [113, 91] width 41 height 6
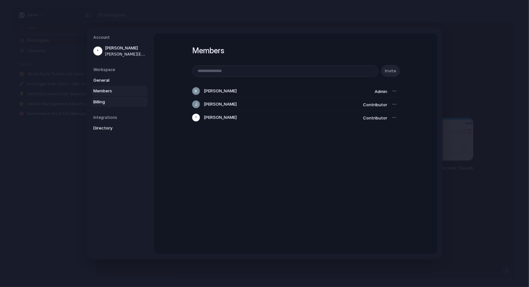
click at [99, 100] on span "Billing" at bounding box center [113, 102] width 41 height 6
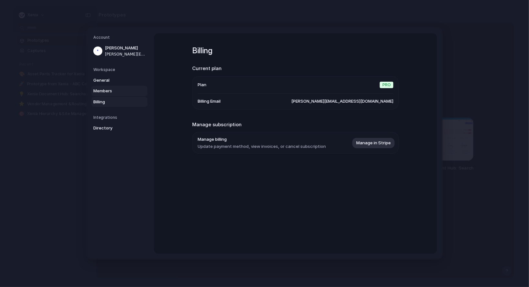
click at [105, 89] on span "Members" at bounding box center [113, 91] width 41 height 6
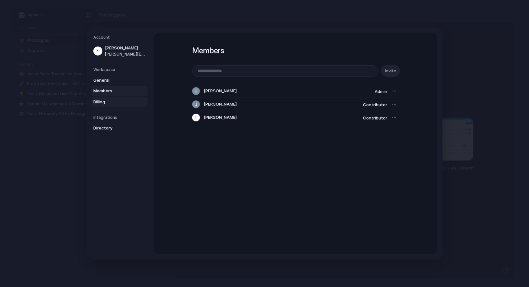
click at [100, 99] on span "Billing" at bounding box center [113, 102] width 41 height 6
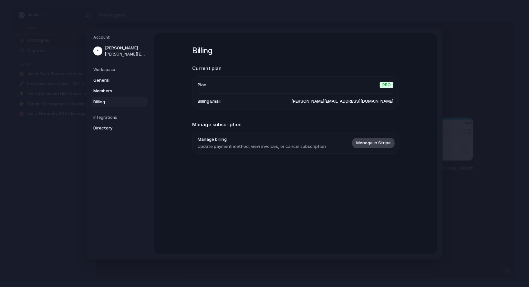
click at [360, 143] on span "Manage in Stripe" at bounding box center [373, 143] width 35 height 6
click at [373, 145] on span "Manage in Stripe" at bounding box center [373, 143] width 35 height 6
